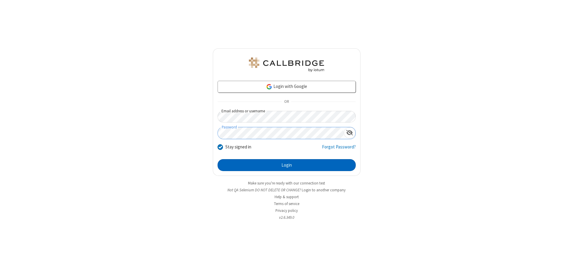
click at [287, 165] on button "Login" at bounding box center [287, 165] width 138 height 12
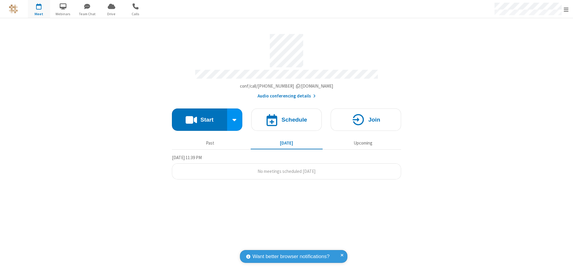
click at [566, 9] on span "Open menu" at bounding box center [566, 10] width 5 height 6
click at [111, 14] on span "Drive" at bounding box center [111, 13] width 22 height 5
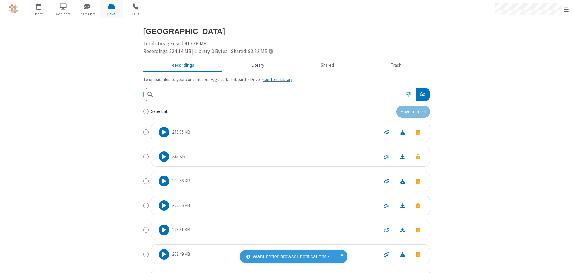
click at [255, 65] on button "Library" at bounding box center [258, 65] width 70 height 11
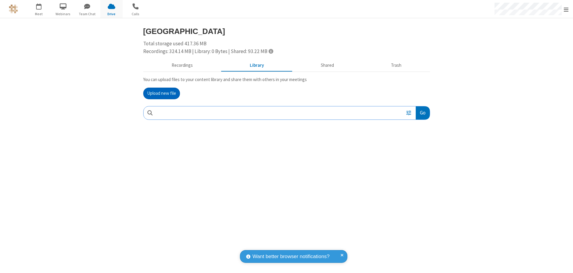
click at [162, 93] on button "Upload new file" at bounding box center [161, 94] width 37 height 12
click at [418, 152] on span "Move to trash" at bounding box center [418, 152] width 4 height 5
